Goal: Task Accomplishment & Management: Manage account settings

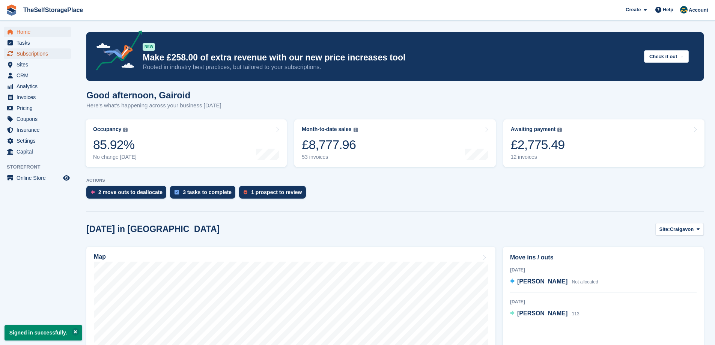
click at [39, 48] on span "Subscriptions" at bounding box center [39, 53] width 45 height 11
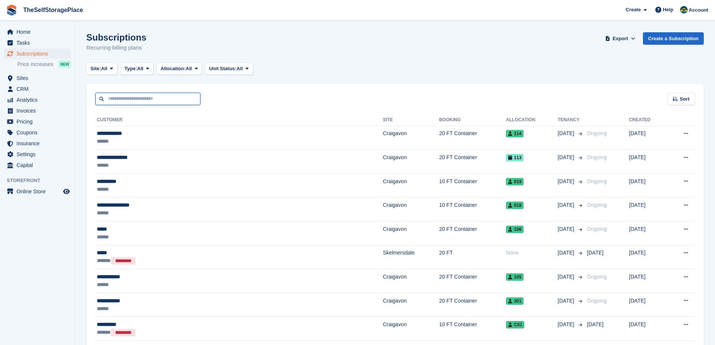
click at [145, 95] on input "text" at bounding box center [147, 99] width 105 height 12
type input "**********"
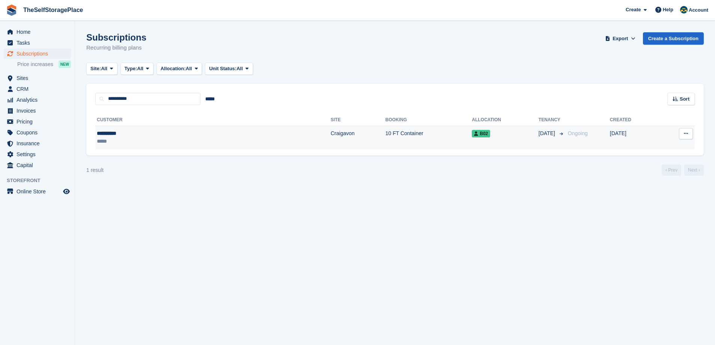
click at [385, 137] on td "10 FT Container" at bounding box center [428, 138] width 86 height 24
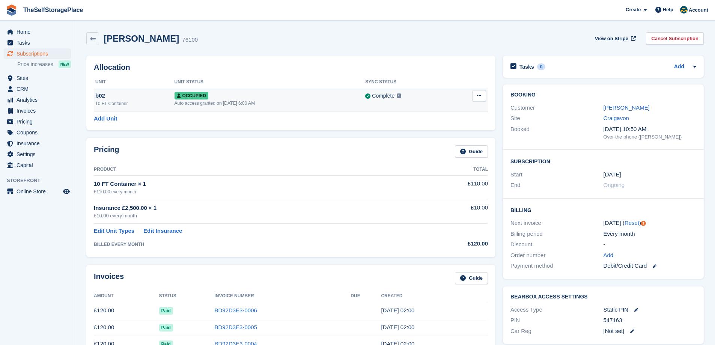
click at [473, 99] on button at bounding box center [479, 95] width 14 height 11
click at [178, 95] on span "Occupied" at bounding box center [191, 96] width 34 height 8
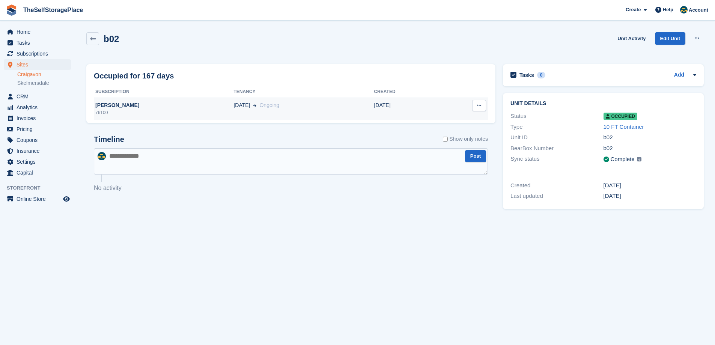
click at [313, 107] on div "11 Mar Ongoing" at bounding box center [303, 105] width 140 height 8
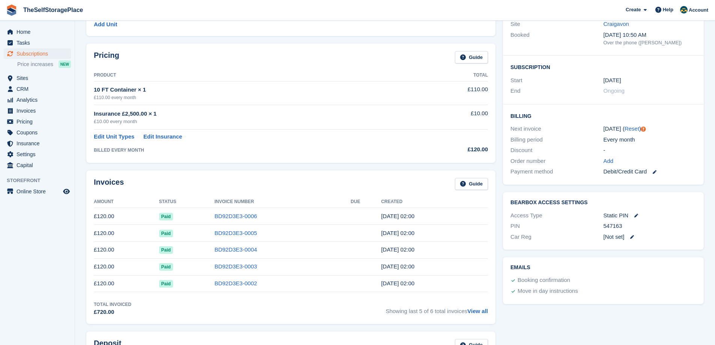
scroll to position [113, 0]
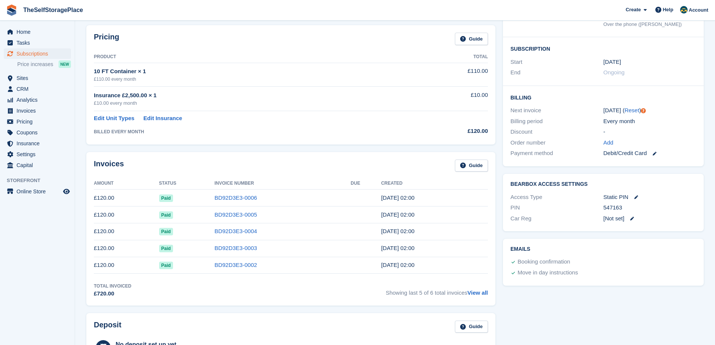
drag, startPoint x: 625, startPoint y: 209, endPoint x: 610, endPoint y: 208, distance: 15.5
click at [597, 209] on div "PIN 547163" at bounding box center [603, 207] width 186 height 11
copy div "547163"
